Goal: Transaction & Acquisition: Book appointment/travel/reservation

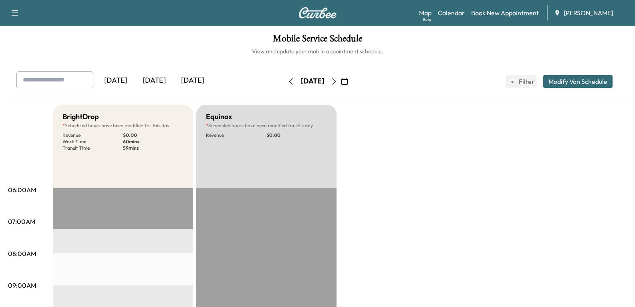
click at [158, 79] on div "[DATE]" at bounding box center [154, 80] width 38 height 18
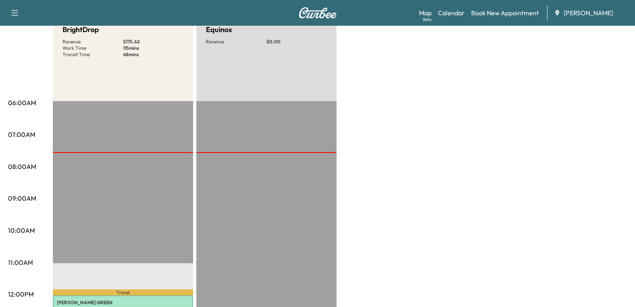
scroll to position [80, 0]
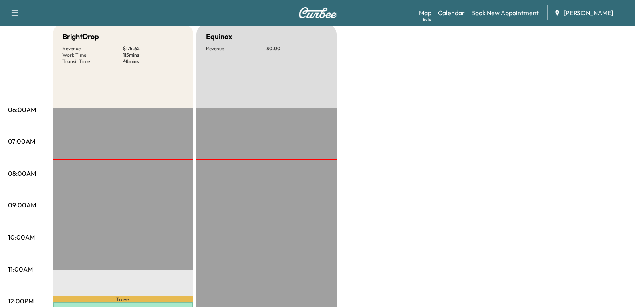
click at [486, 14] on link "Book New Appointment" at bounding box center [505, 13] width 68 height 10
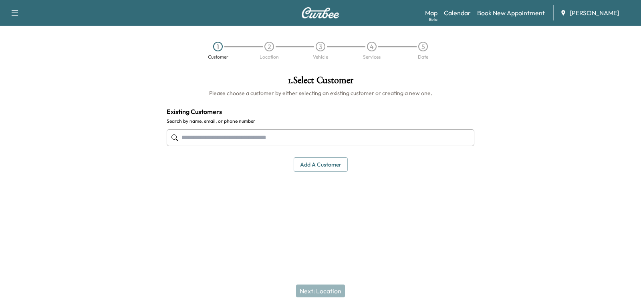
click at [252, 137] on input "text" at bounding box center [321, 137] width 308 height 17
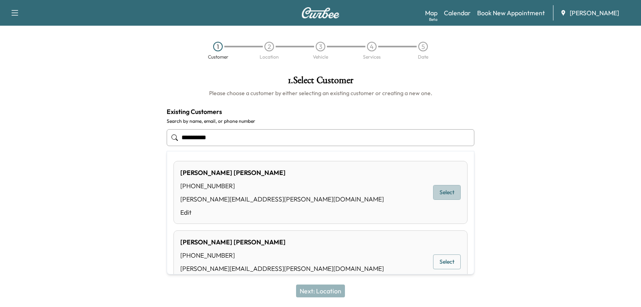
click at [444, 194] on button "Select" at bounding box center [447, 192] width 28 height 15
type input "**********"
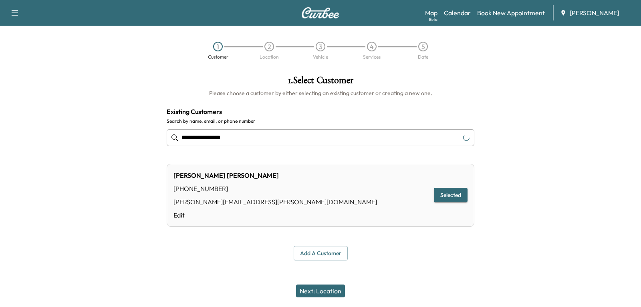
click at [318, 289] on button "Next: Location" at bounding box center [320, 290] width 49 height 13
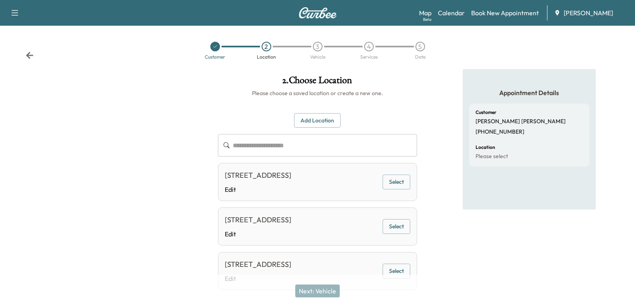
click at [395, 270] on button "Select" at bounding box center [397, 270] width 28 height 15
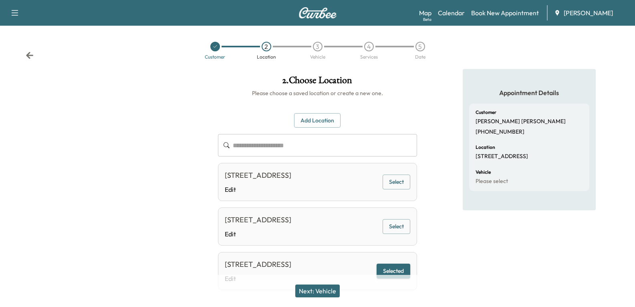
click at [314, 287] on button "Next: Vehicle" at bounding box center [317, 290] width 44 height 13
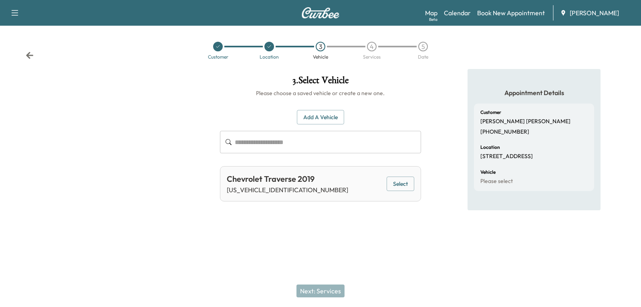
click at [414, 185] on div "Chevrolet Traverse 2019 [US_VEHICLE_IDENTIFICATION_NUMBER] Select" at bounding box center [320, 183] width 201 height 35
click at [395, 178] on button "Select" at bounding box center [401, 183] width 28 height 15
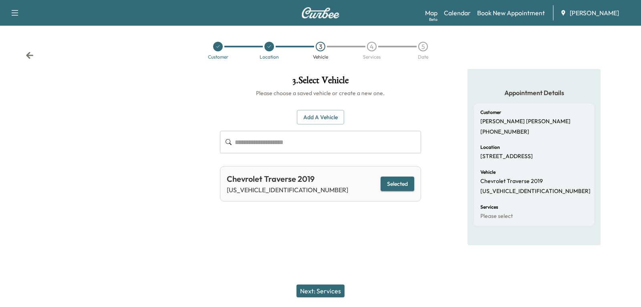
click at [318, 294] on button "Next: Services" at bounding box center [321, 290] width 48 height 13
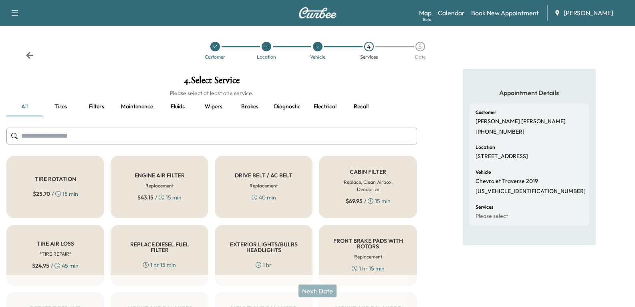
click at [32, 58] on icon at bounding box center [30, 55] width 8 height 8
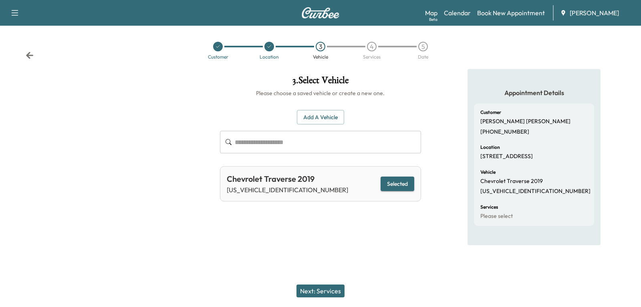
click at [32, 58] on icon at bounding box center [30, 55] width 8 height 8
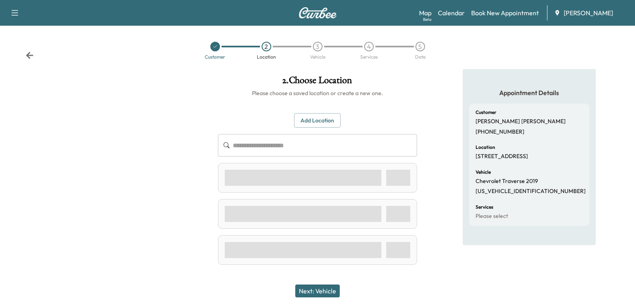
click at [32, 58] on icon at bounding box center [30, 55] width 8 height 8
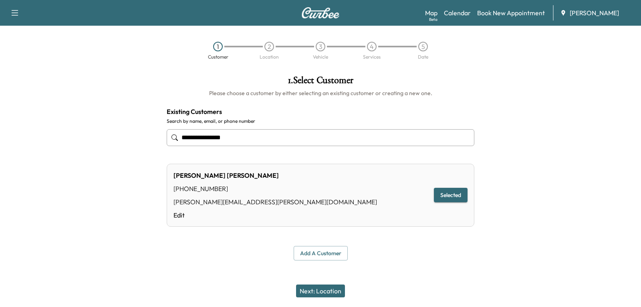
click at [32, 58] on div "1 Customer 2 Location 3 Vehicle 4 Services 5 Date" at bounding box center [320, 50] width 641 height 37
click at [32, 57] on div "1 Customer 2 Location 3 Vehicle 4 Services 5 Date" at bounding box center [320, 50] width 641 height 37
click at [14, 16] on icon "button" at bounding box center [15, 13] width 10 height 10
click at [553, 76] on div at bounding box center [561, 168] width 160 height 198
